Goal: Task Accomplishment & Management: Use online tool/utility

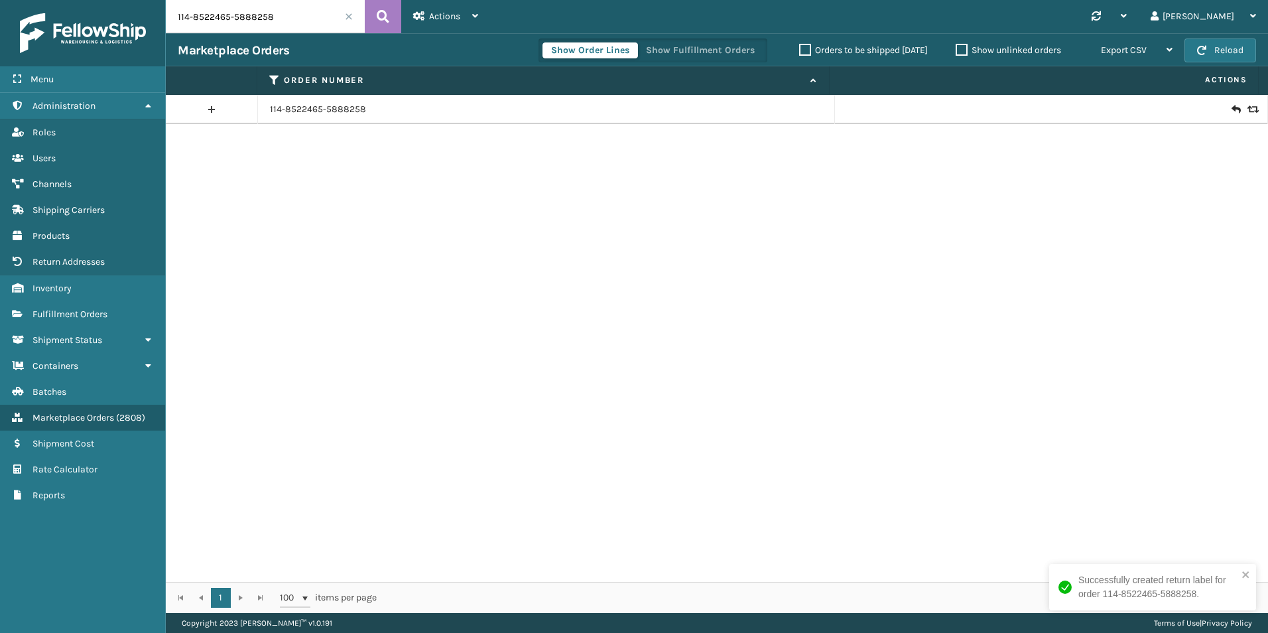
click at [275, 6] on input "114-8522465-5888258" at bounding box center [265, 16] width 199 height 33
drag, startPoint x: 275, startPoint y: 6, endPoint x: 251, endPoint y: 23, distance: 29.5
click at [254, 23] on input "114-8522465-5888258" at bounding box center [265, 16] width 199 height 33
click at [251, 23] on input "114-8522465-5888258" at bounding box center [265, 16] width 199 height 33
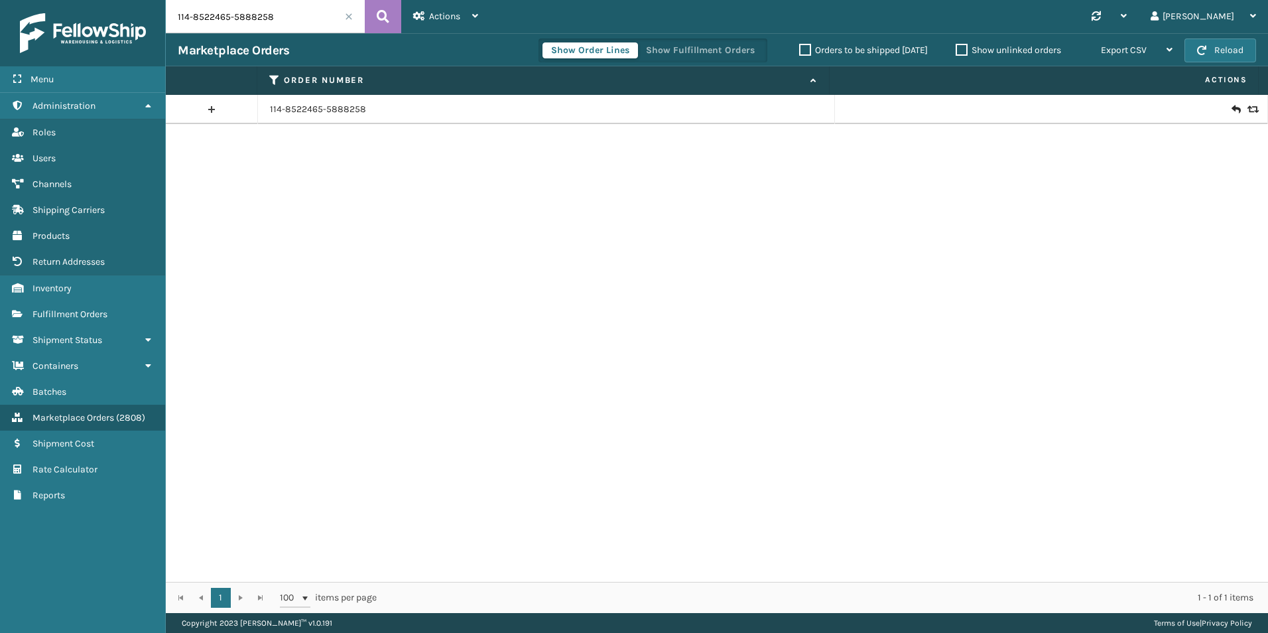
click at [251, 23] on input "114-8522465-5888258" at bounding box center [265, 16] width 199 height 33
paste input "47374"
type input "47374"
click at [376, 24] on button at bounding box center [383, 16] width 36 height 33
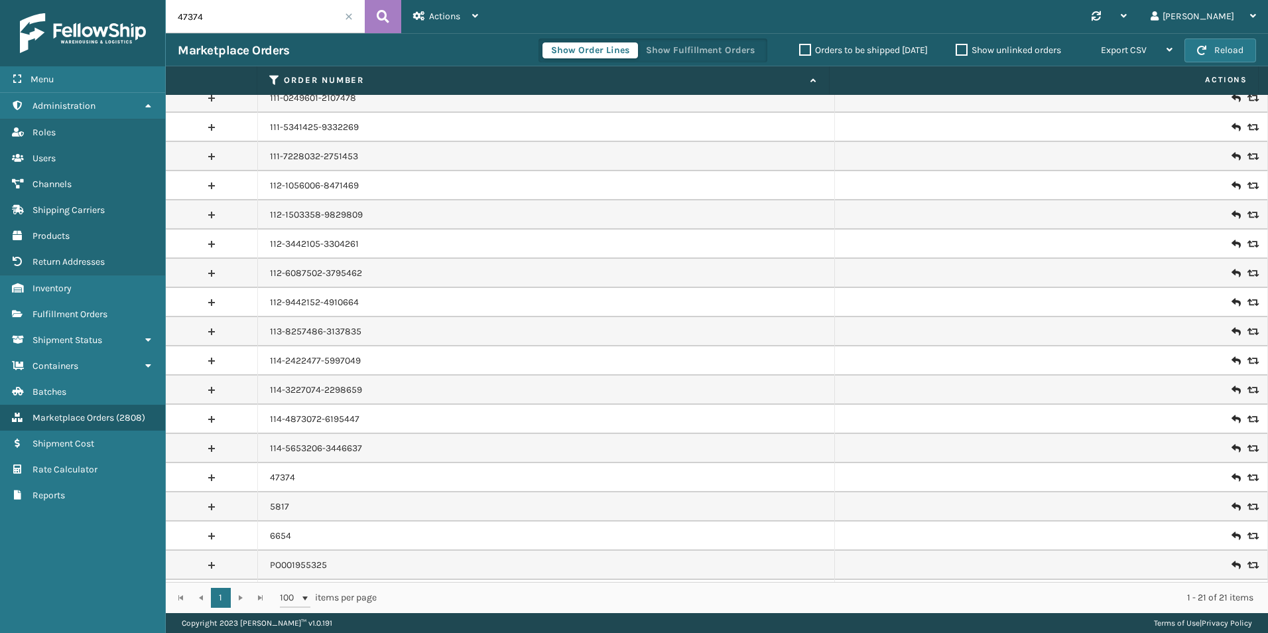
scroll to position [126, 0]
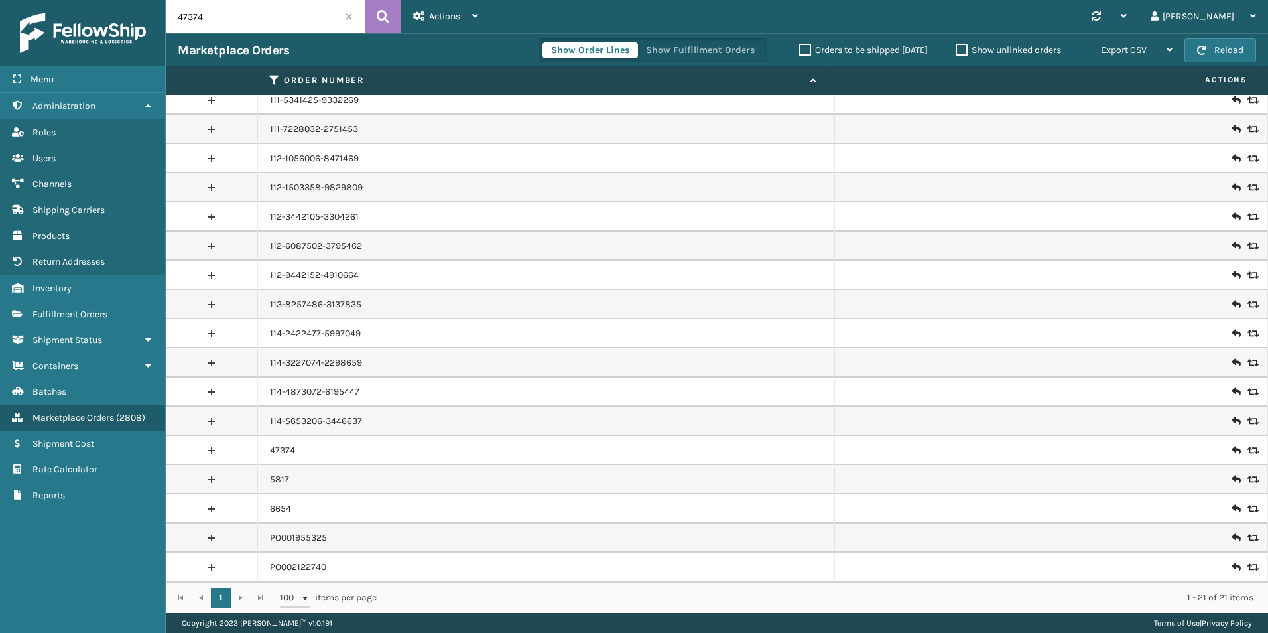
click at [1232, 450] on icon at bounding box center [1236, 450] width 8 height 13
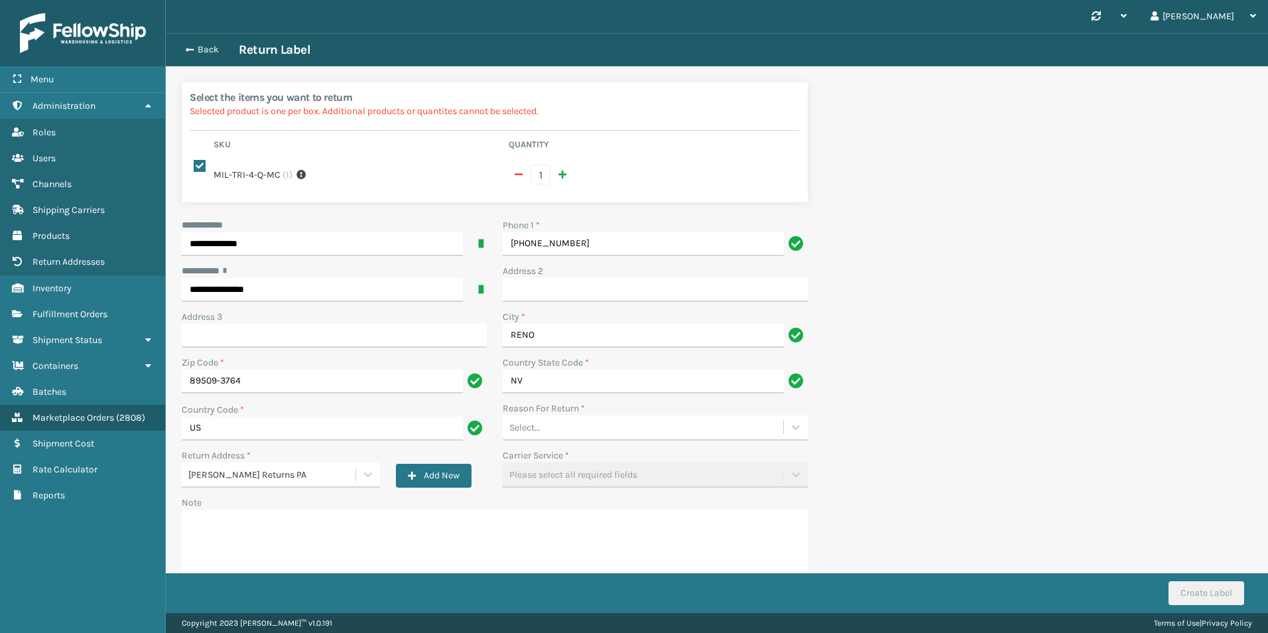
click at [559, 417] on div "Select..." at bounding box center [643, 428] width 281 height 22
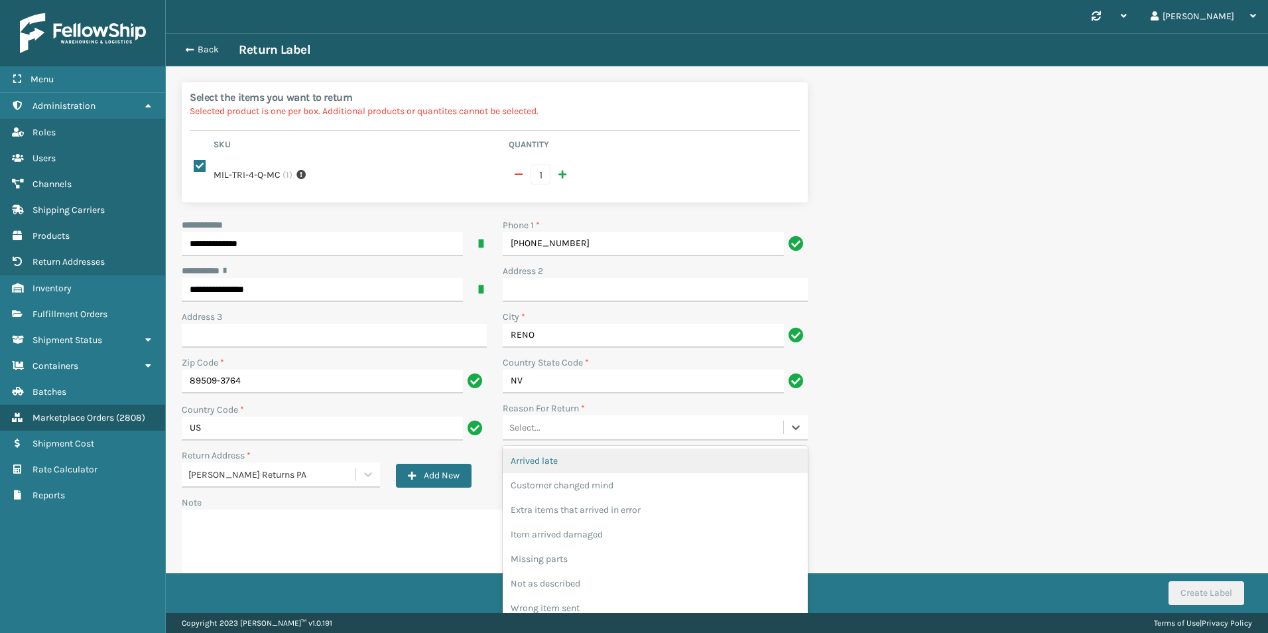
drag, startPoint x: 543, startPoint y: 452, endPoint x: 618, endPoint y: 461, distance: 76.1
click at [544, 452] on div "Arrived late" at bounding box center [655, 460] width 305 height 25
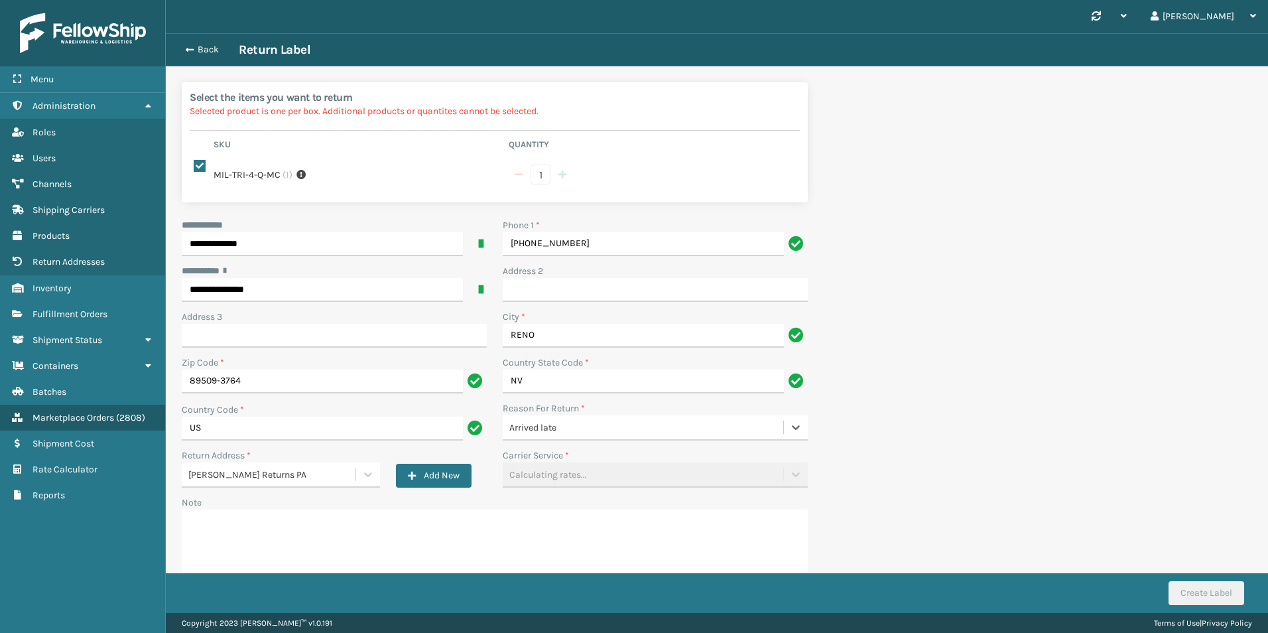
click at [618, 421] on div "Arrived late" at bounding box center [646, 428] width 275 height 14
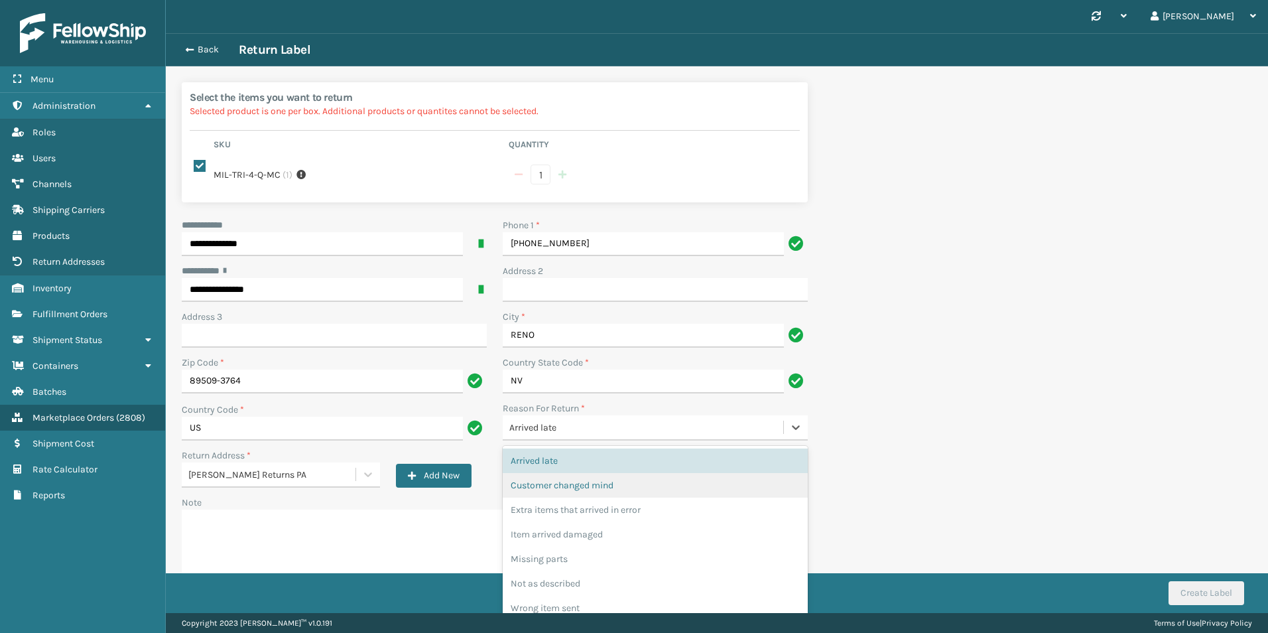
click at [608, 473] on div "Customer changed mind" at bounding box center [655, 485] width 305 height 25
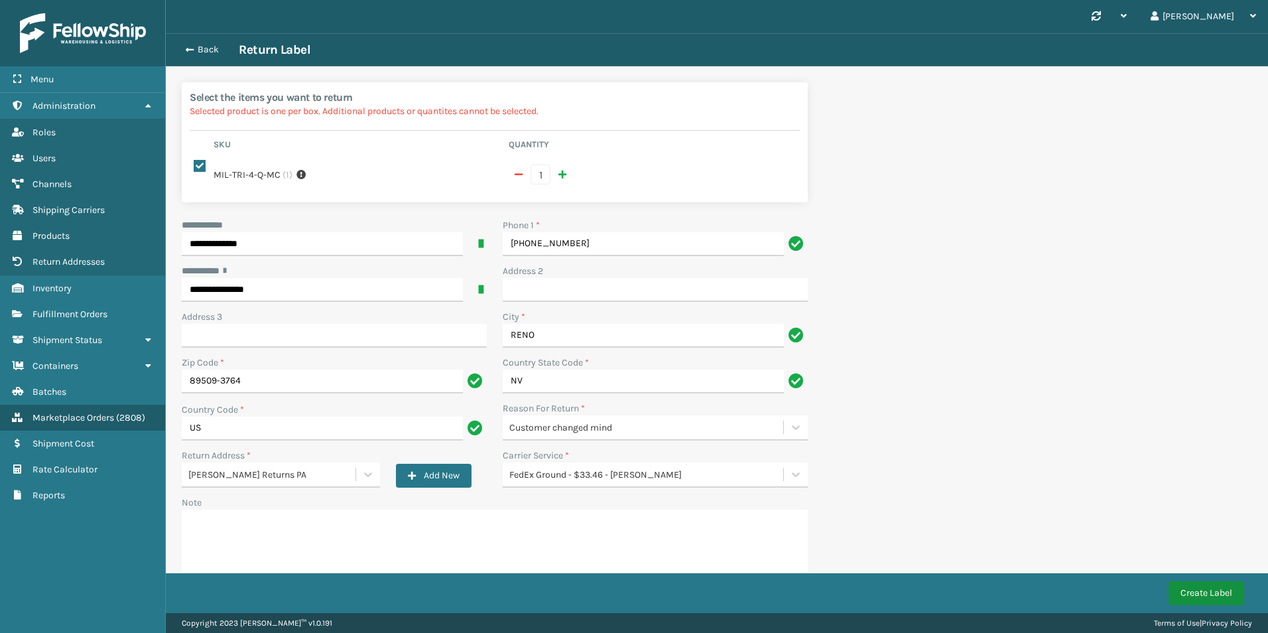
click at [1213, 598] on button "Create Label" at bounding box center [1207, 593] width 76 height 24
